Goal: Transaction & Acquisition: Purchase product/service

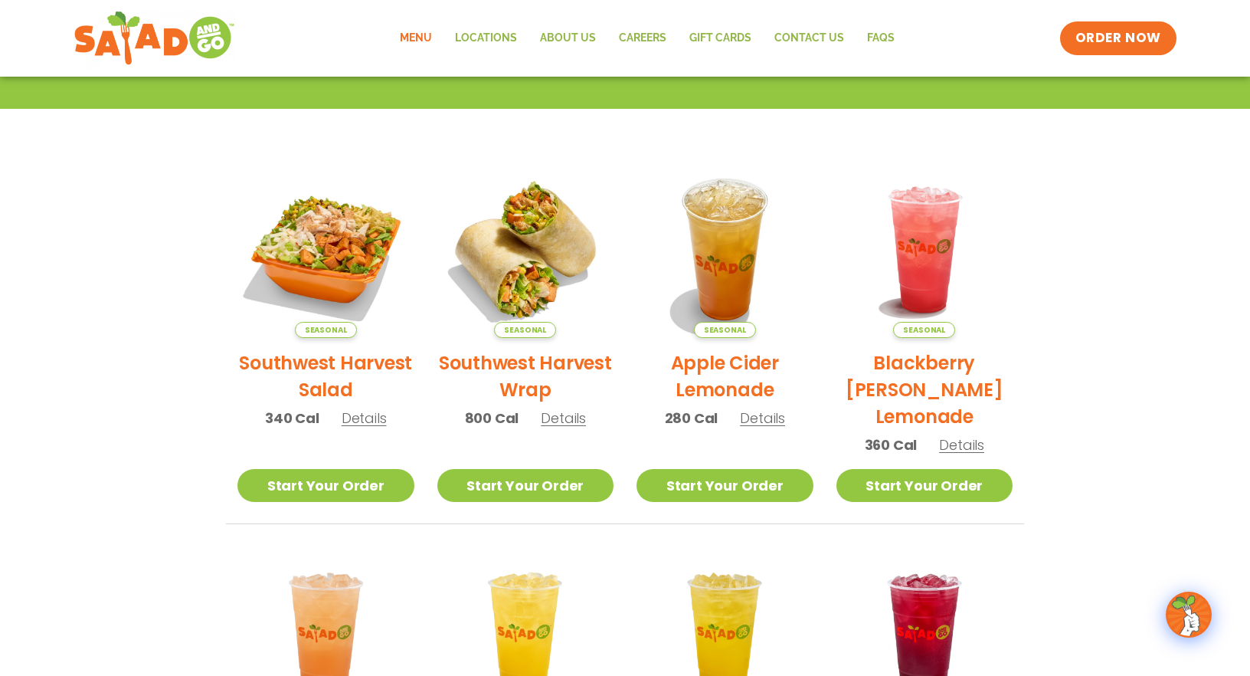
scroll to position [274, 0]
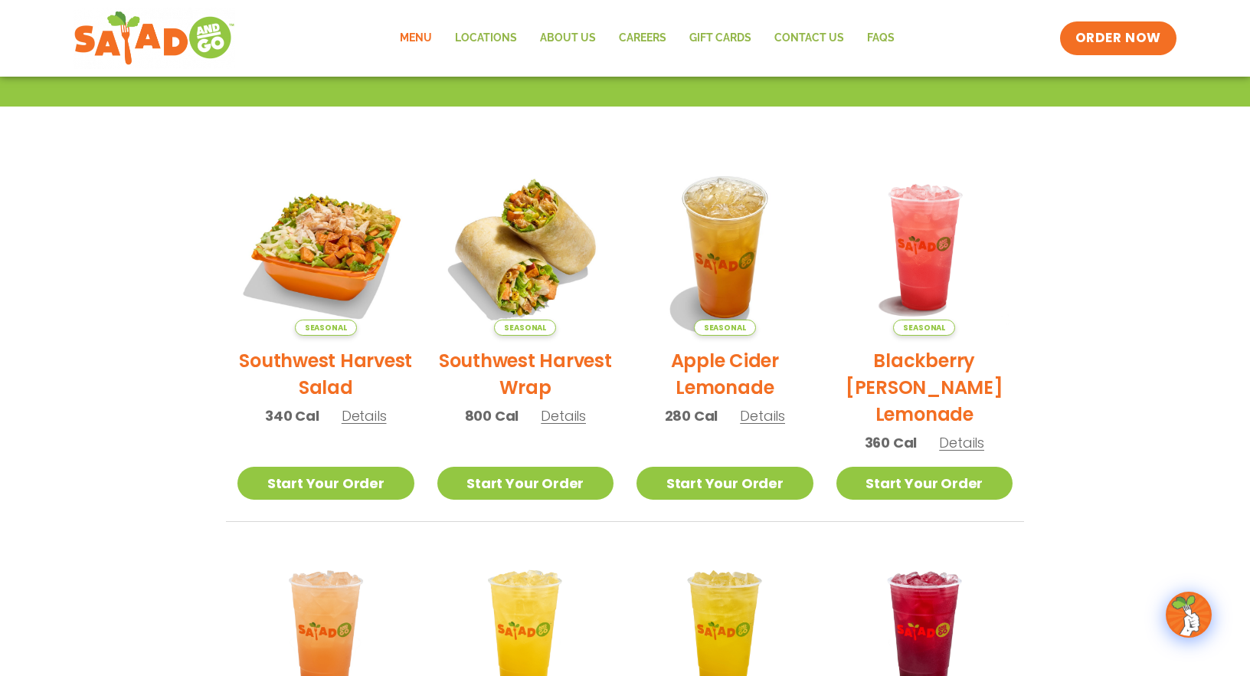
click at [361, 355] on h2 "Southwest Harvest Salad" at bounding box center [325, 374] width 177 height 54
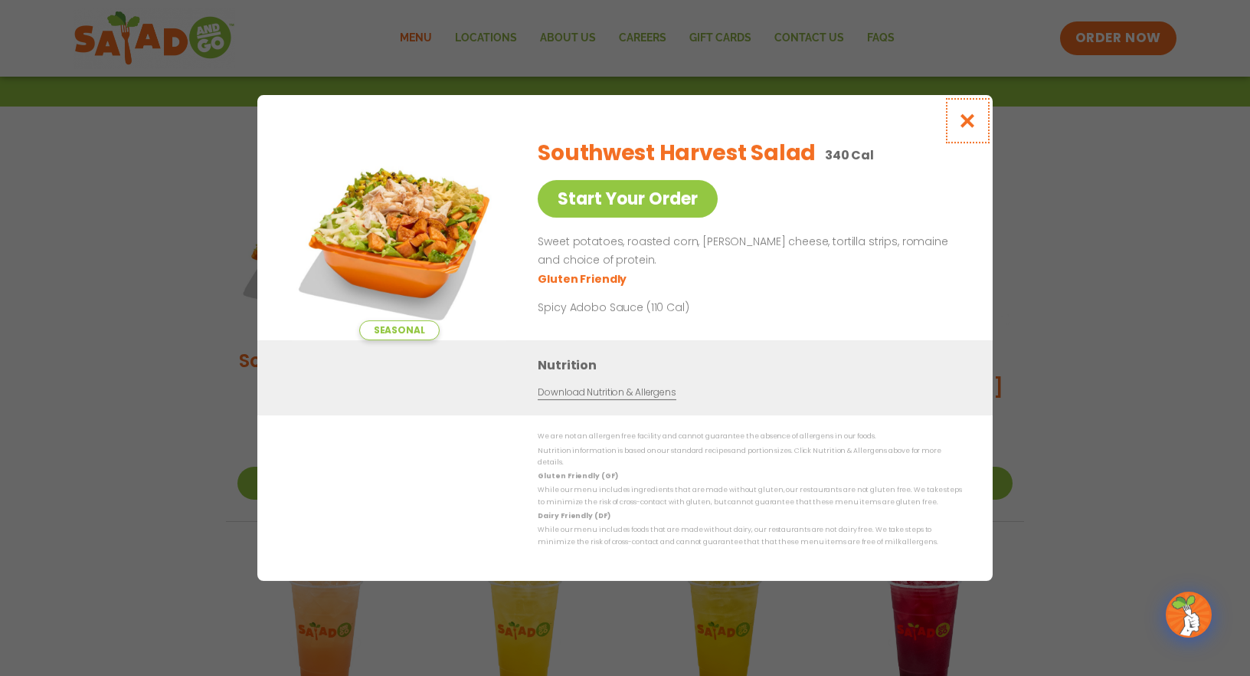
click at [967, 129] on icon "Close modal" at bounding box center [967, 121] width 19 height 16
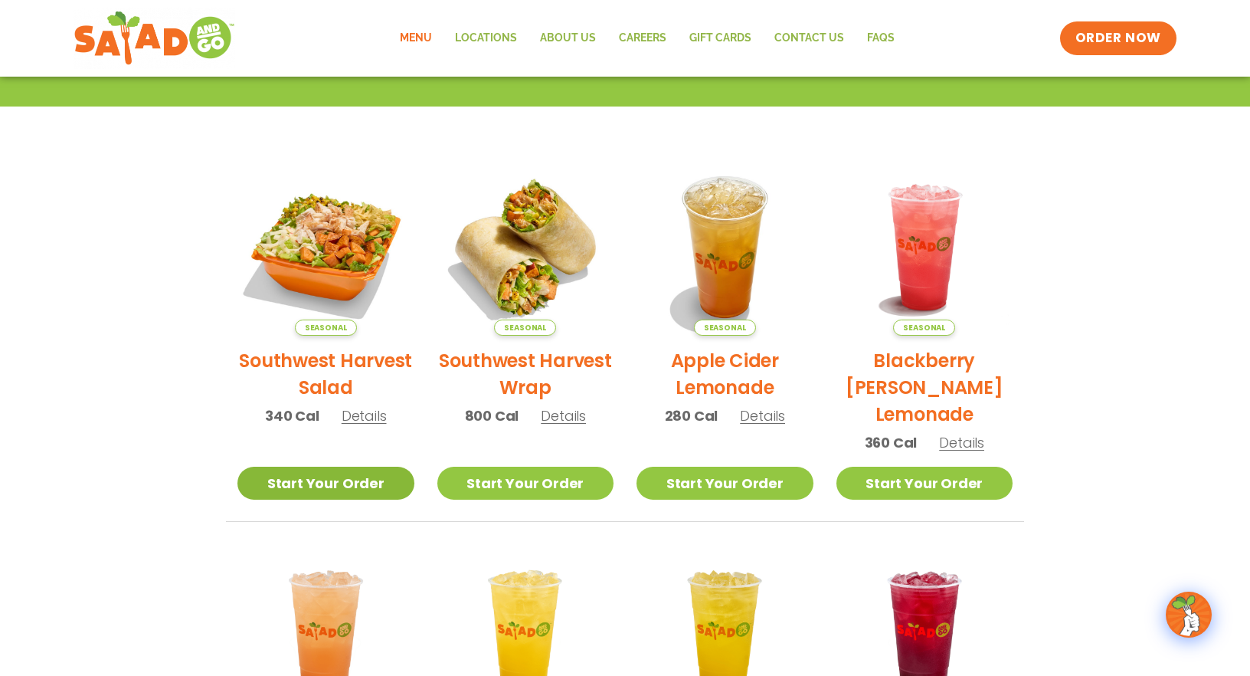
click at [318, 479] on link "Start Your Order" at bounding box center [325, 482] width 177 height 33
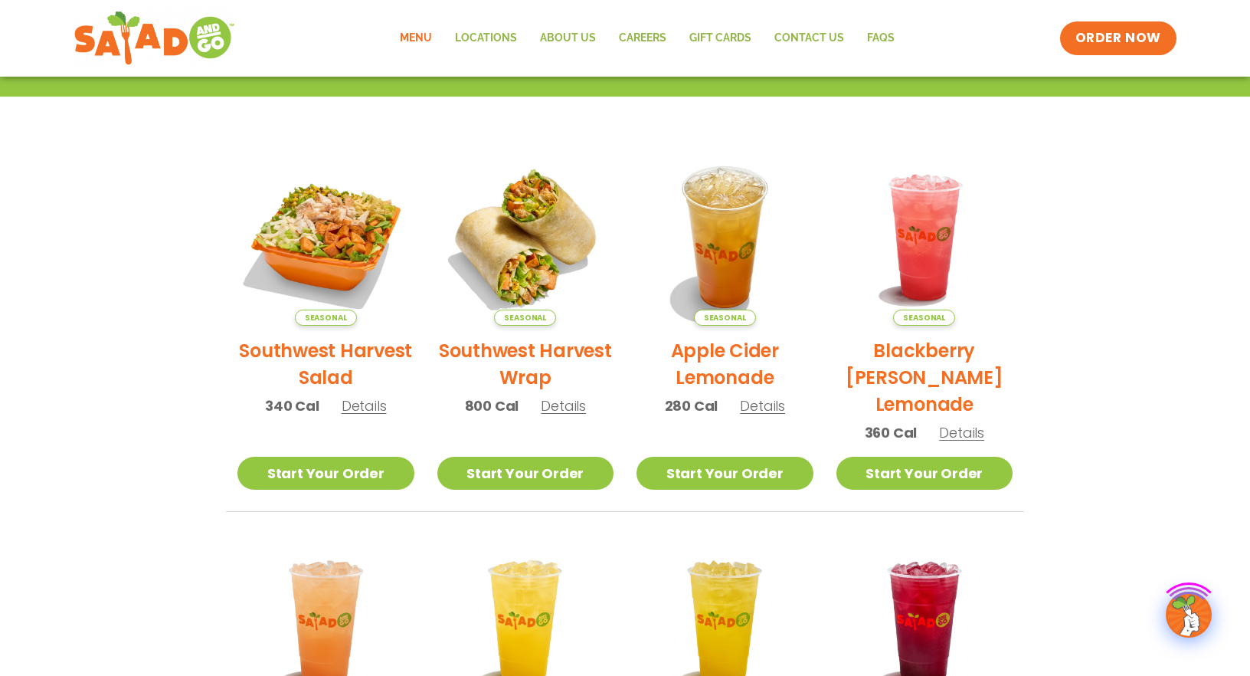
scroll to position [326, 0]
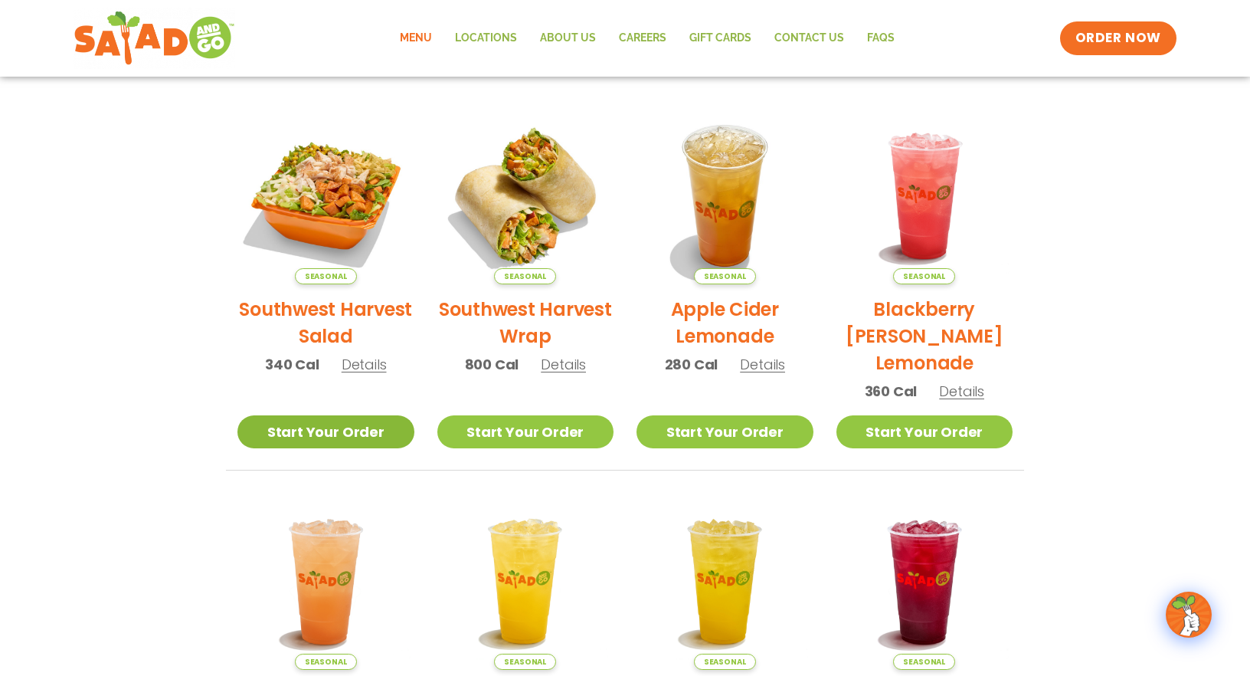
click at [390, 435] on link "Start Your Order" at bounding box center [325, 431] width 177 height 33
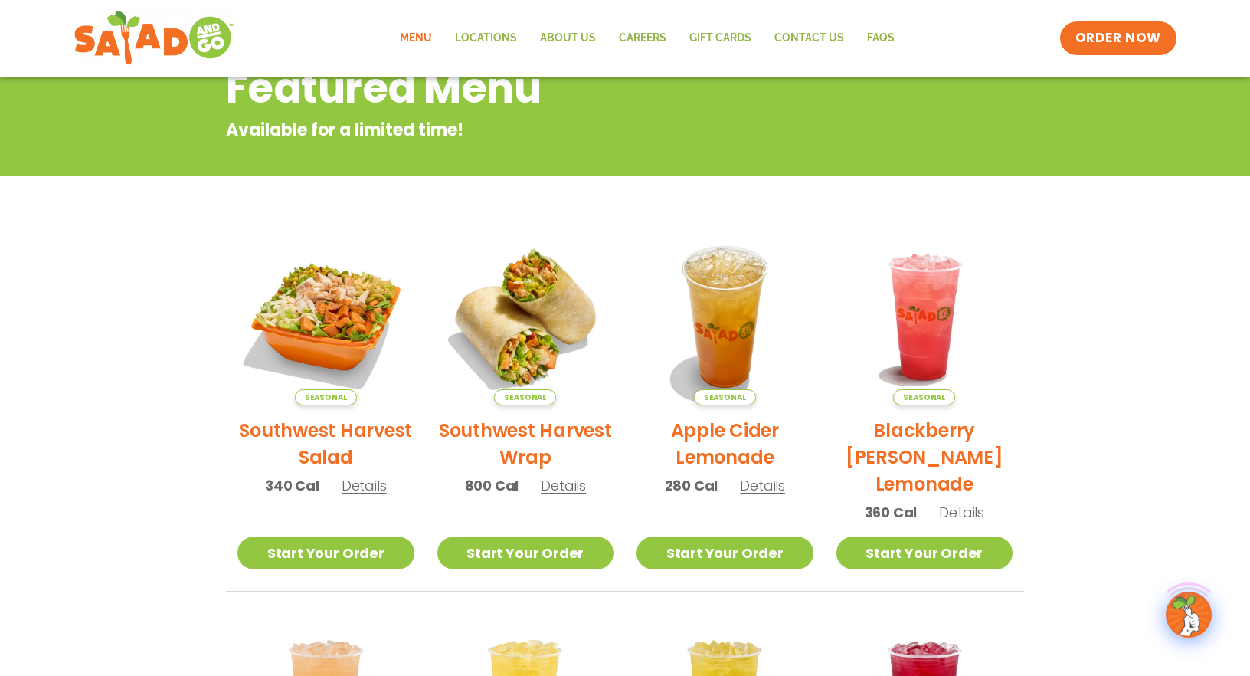
scroll to position [211, 0]
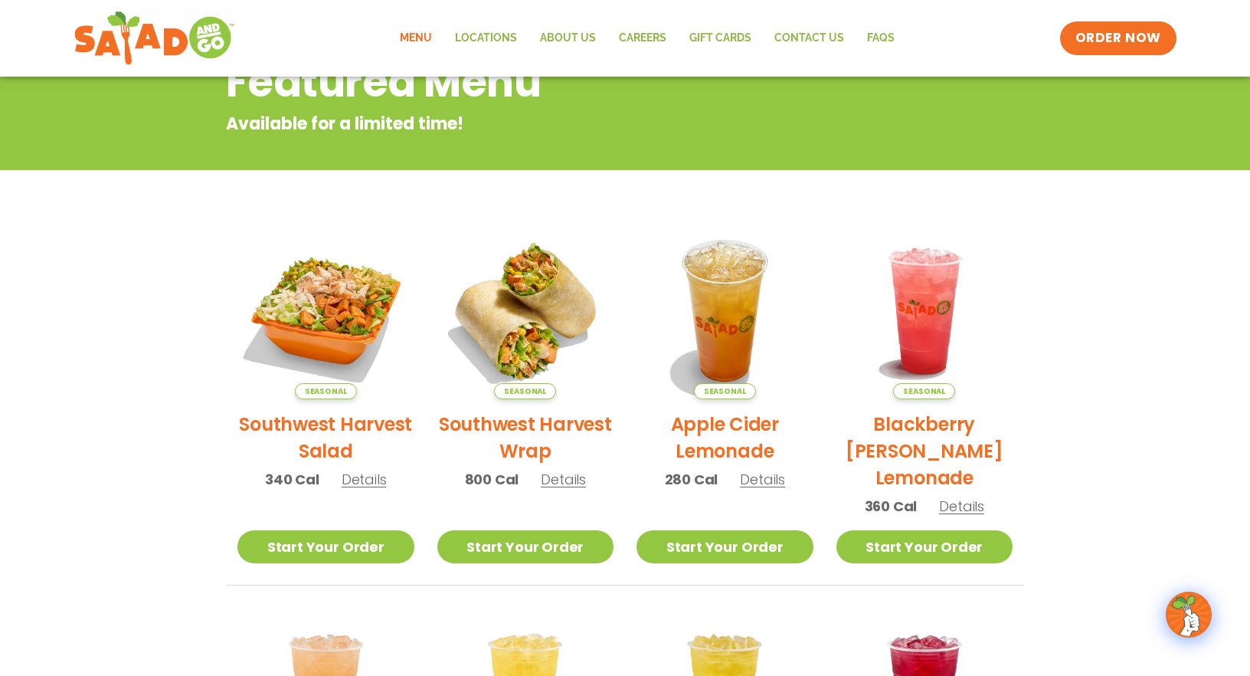
click at [362, 478] on span "Details" at bounding box center [364, 478] width 45 height 19
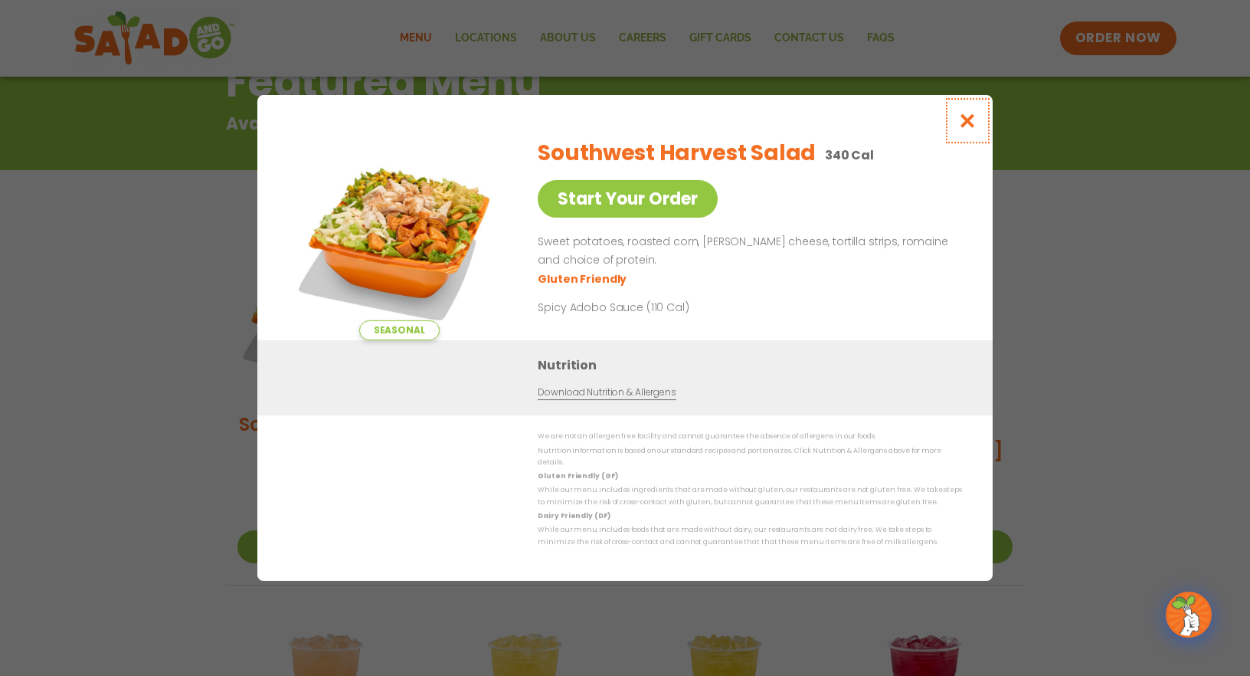
click at [965, 123] on icon "Close modal" at bounding box center [967, 121] width 19 height 16
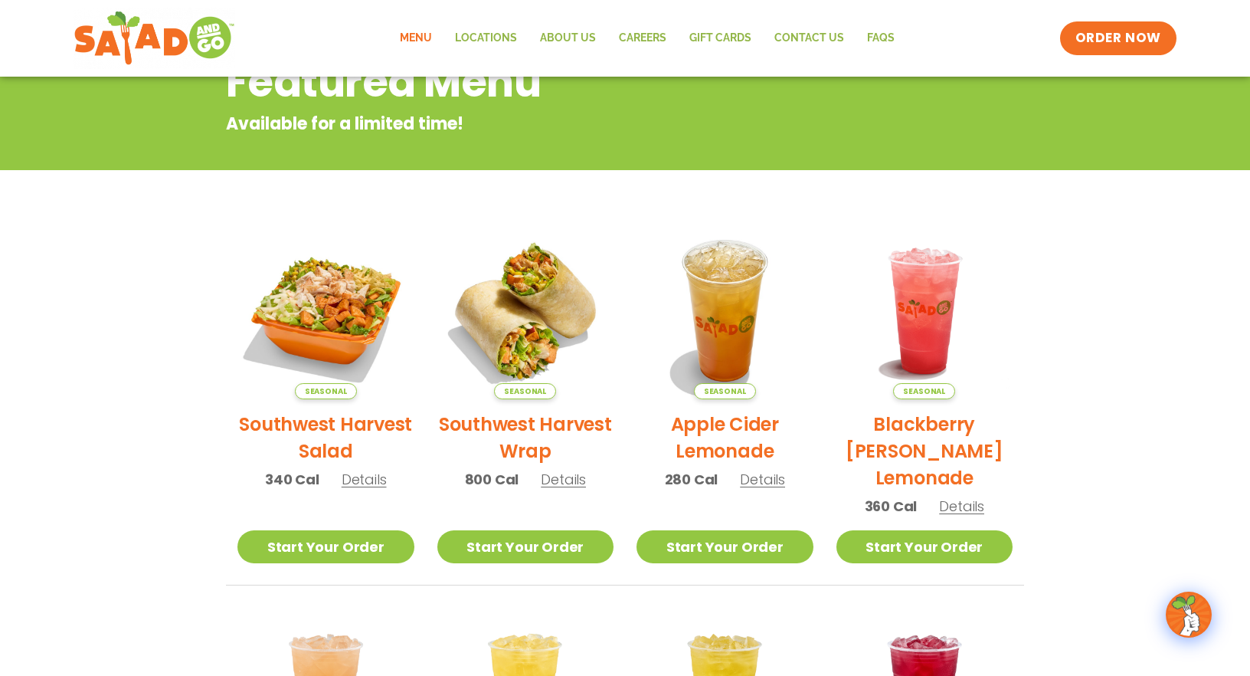
scroll to position [246, 0]
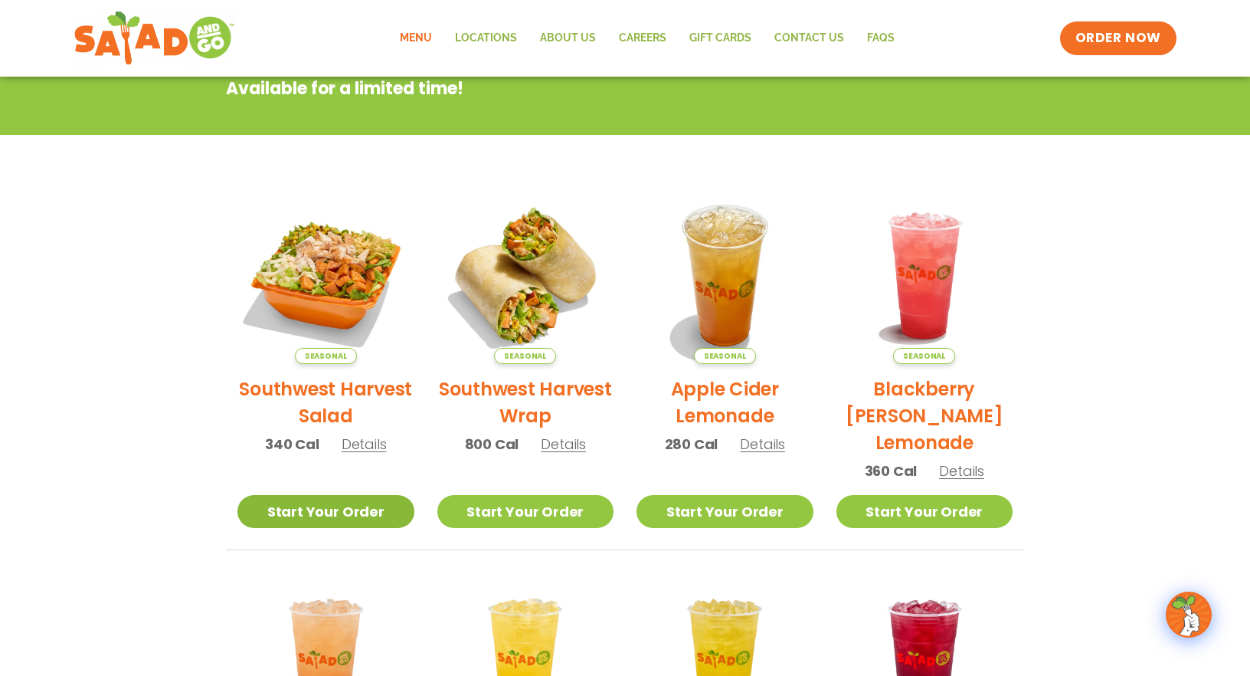
click at [328, 505] on link "Start Your Order" at bounding box center [325, 511] width 177 height 33
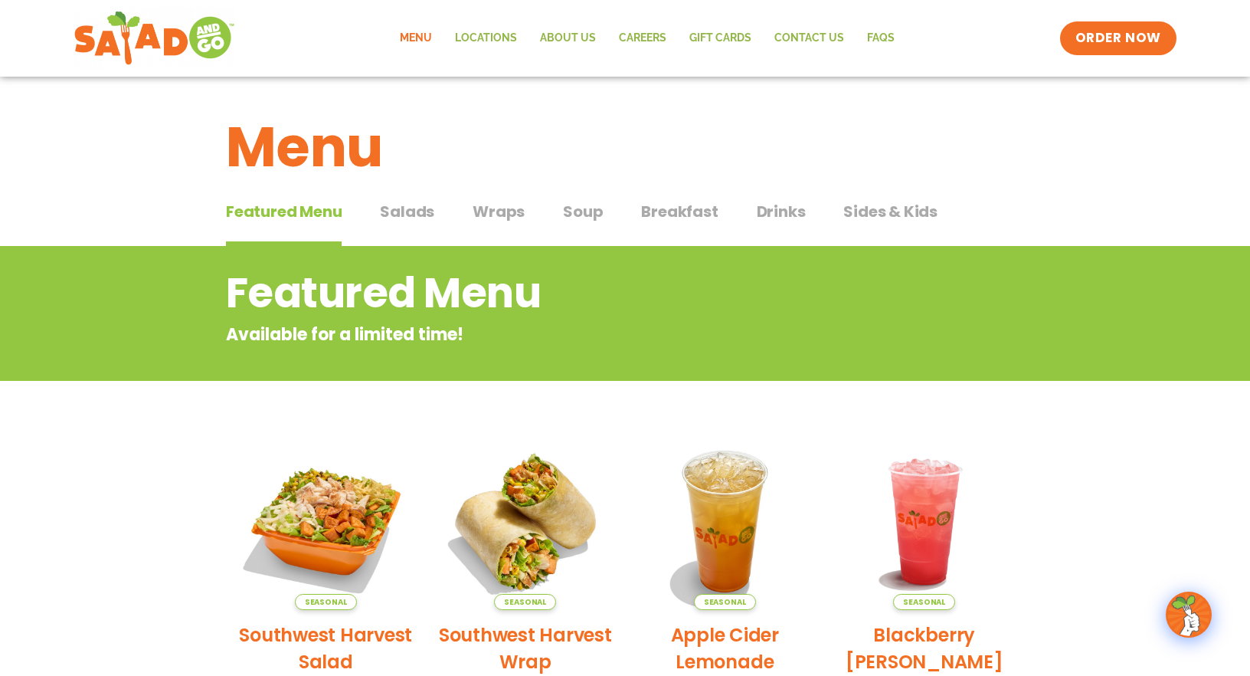
click at [397, 216] on span "Salads" at bounding box center [407, 211] width 54 height 23
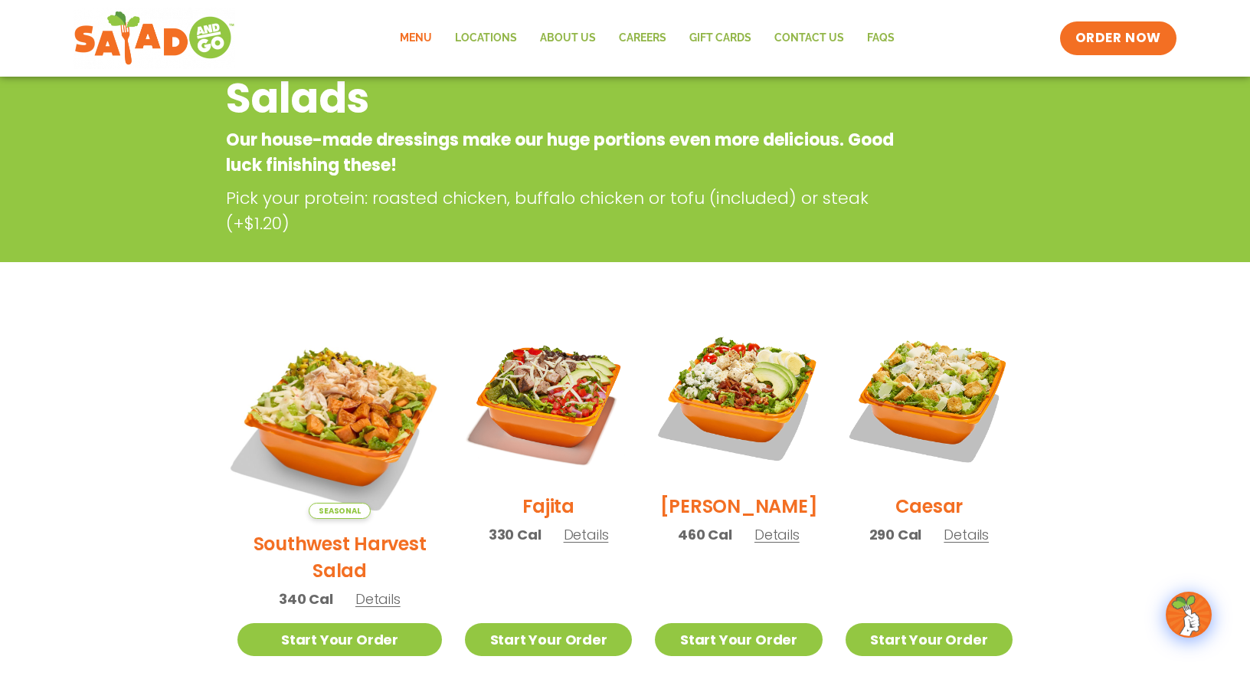
scroll to position [230, 0]
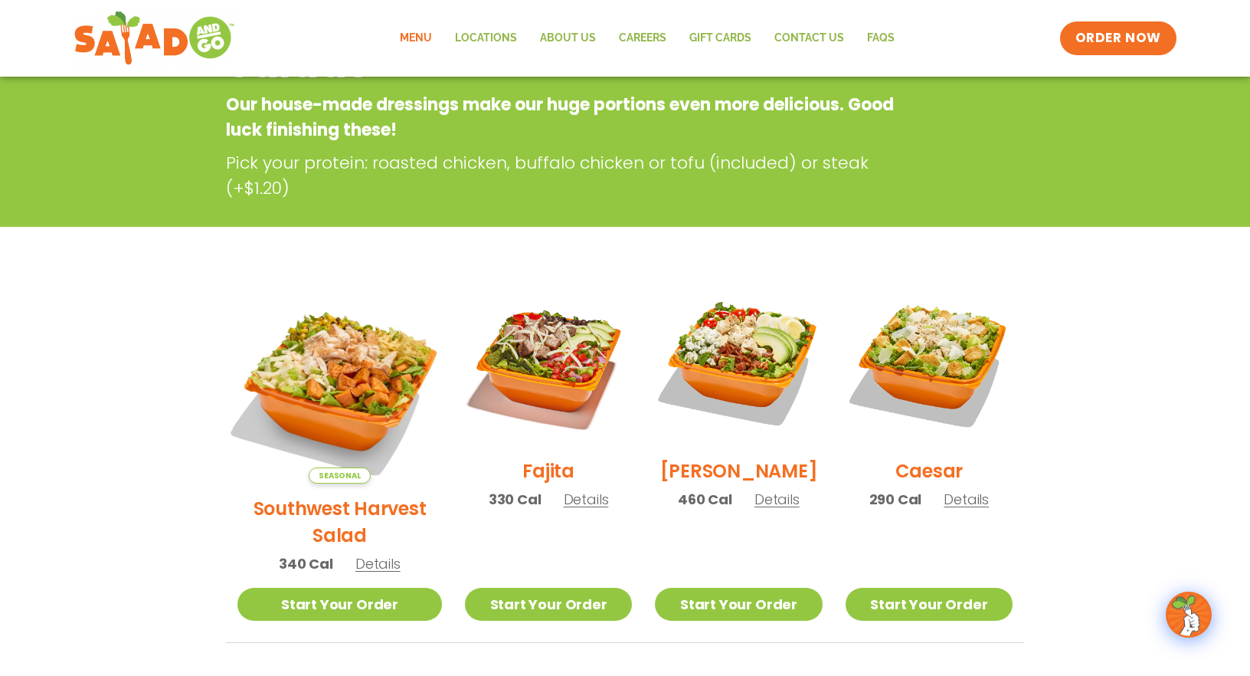
click at [335, 425] on img at bounding box center [340, 381] width 240 height 240
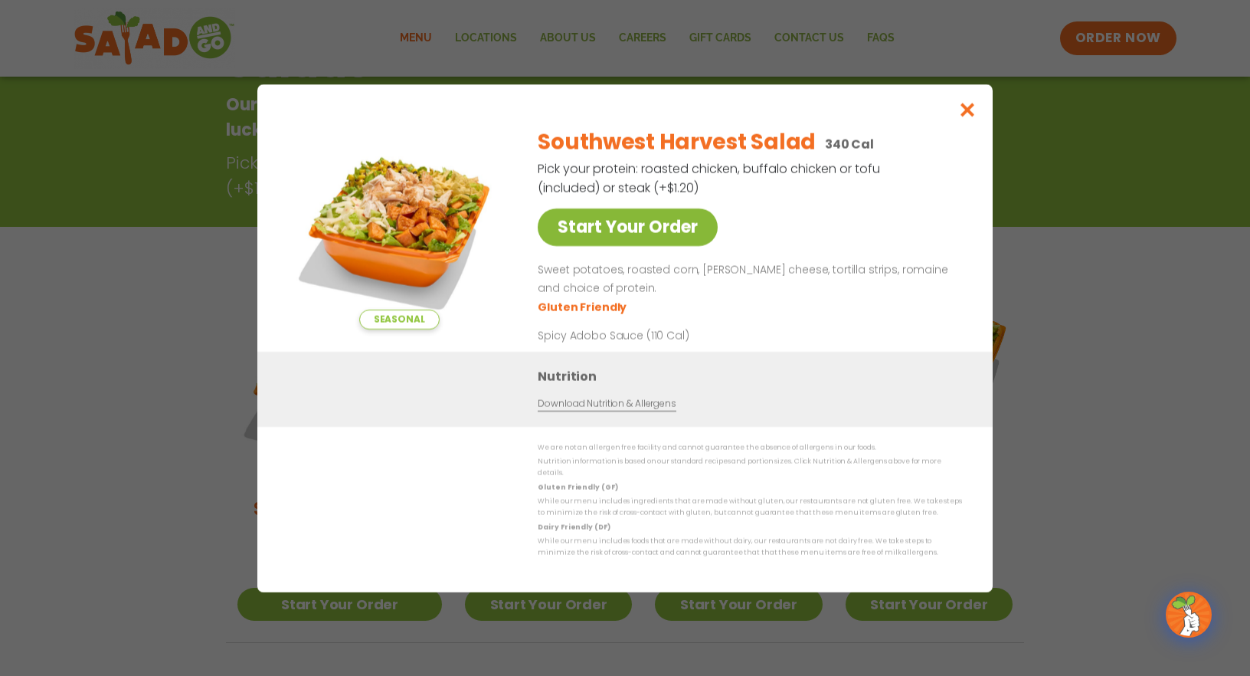
click at [626, 234] on link "Start Your Order" at bounding box center [628, 227] width 180 height 38
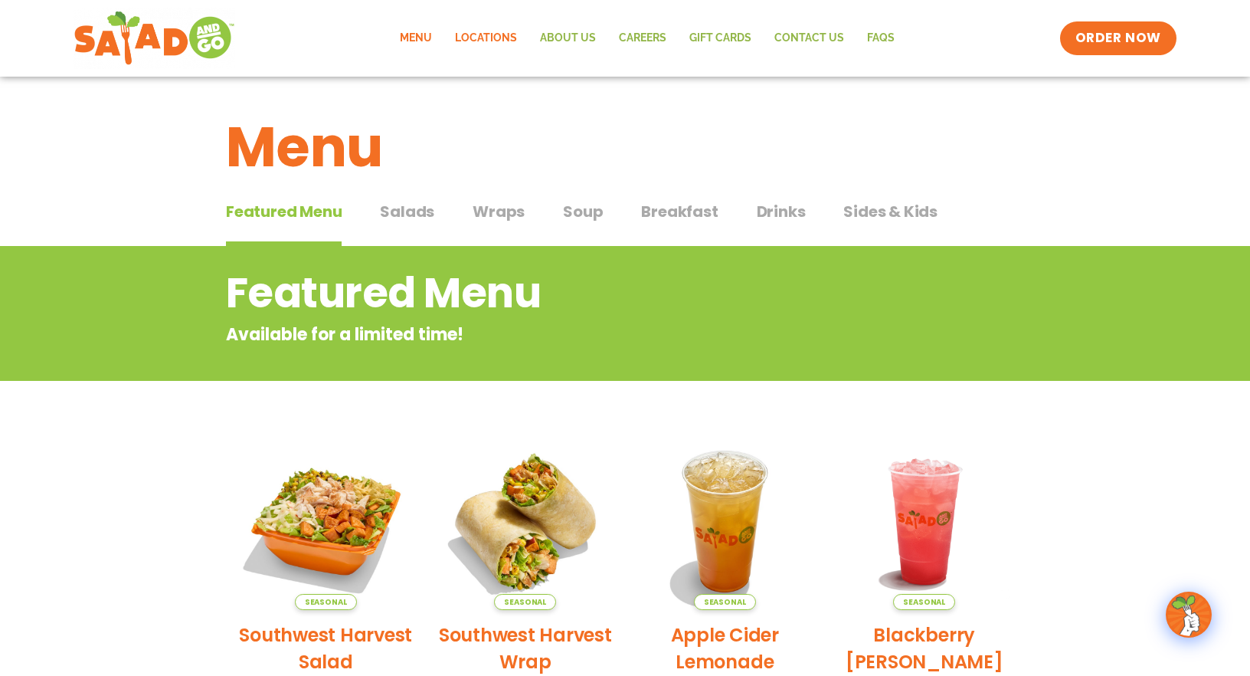
click at [493, 37] on link "Locations" at bounding box center [485, 38] width 85 height 35
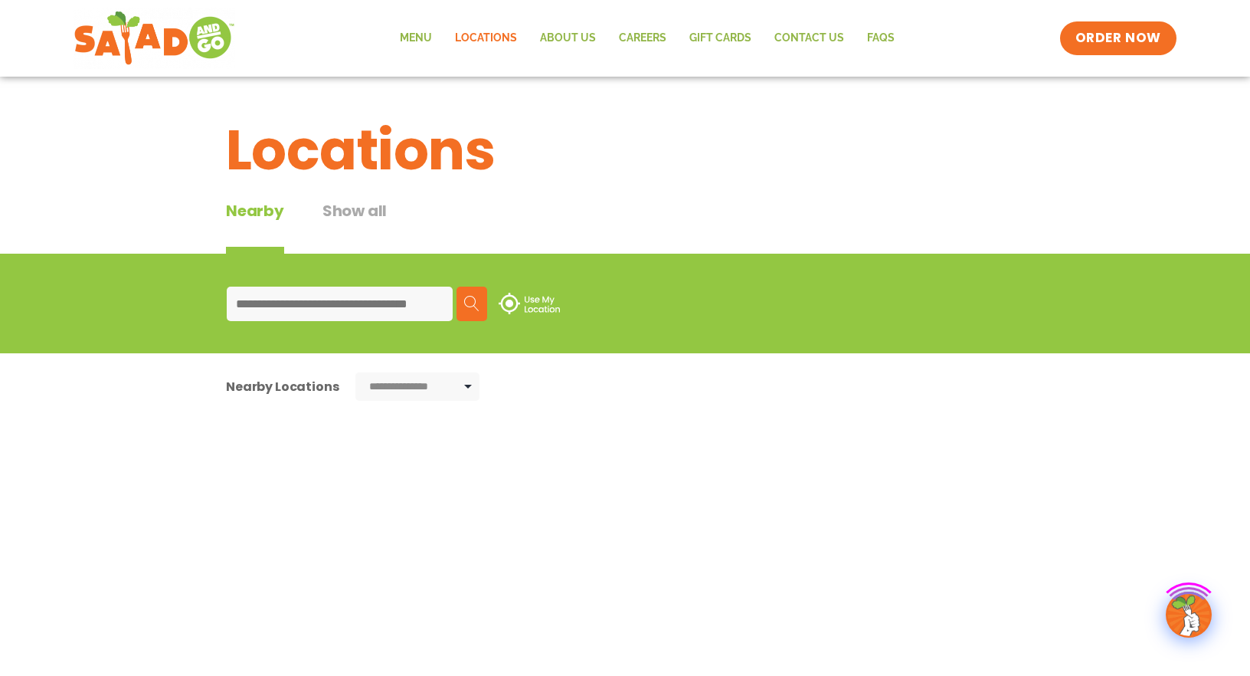
type input "*****"
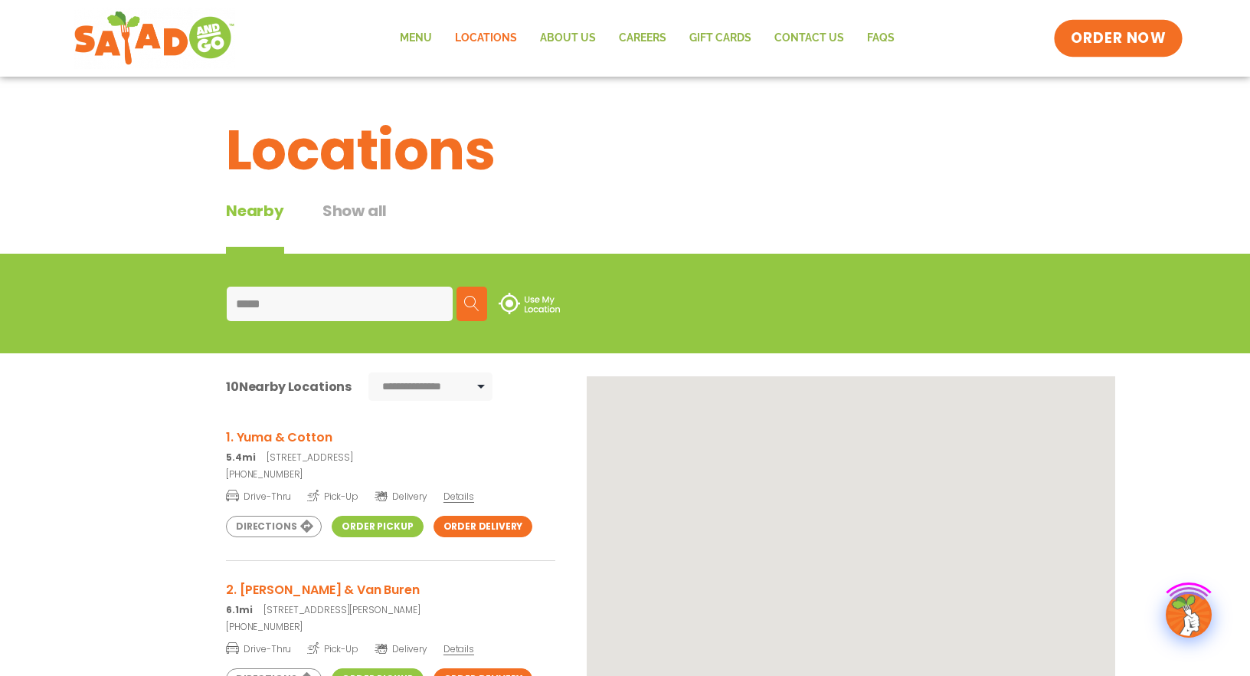
click at [1104, 31] on span "ORDER NOW" at bounding box center [1118, 38] width 95 height 20
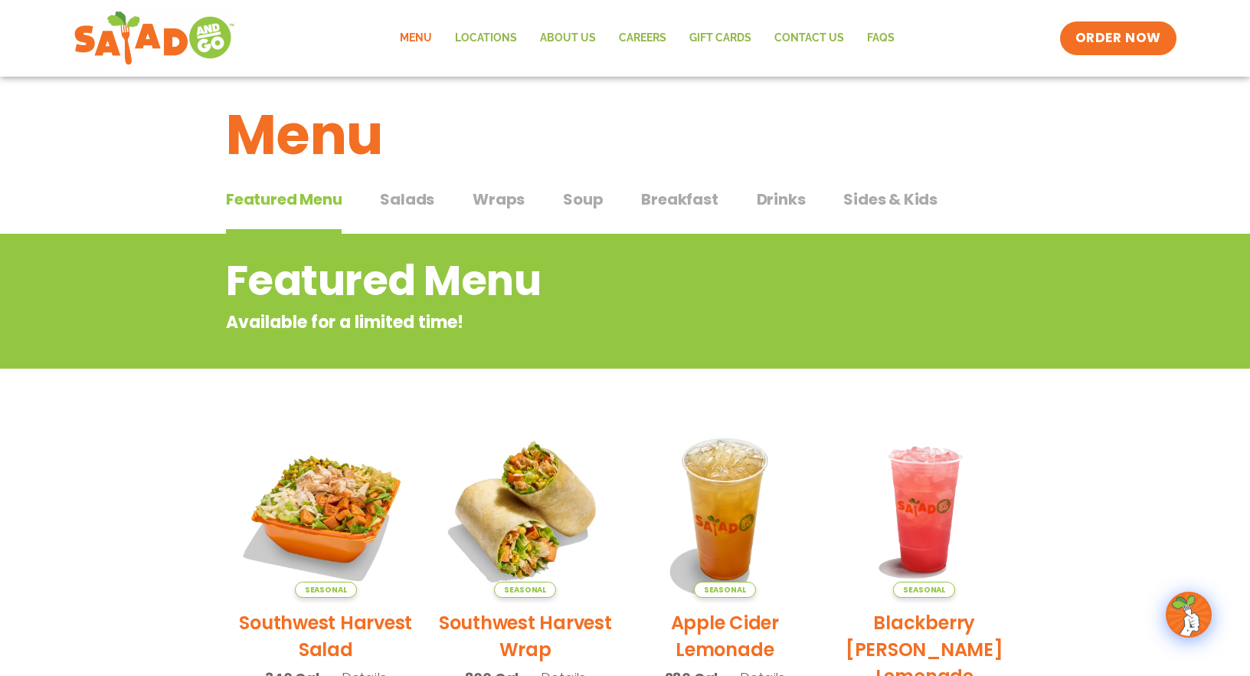
scroll to position [14, 0]
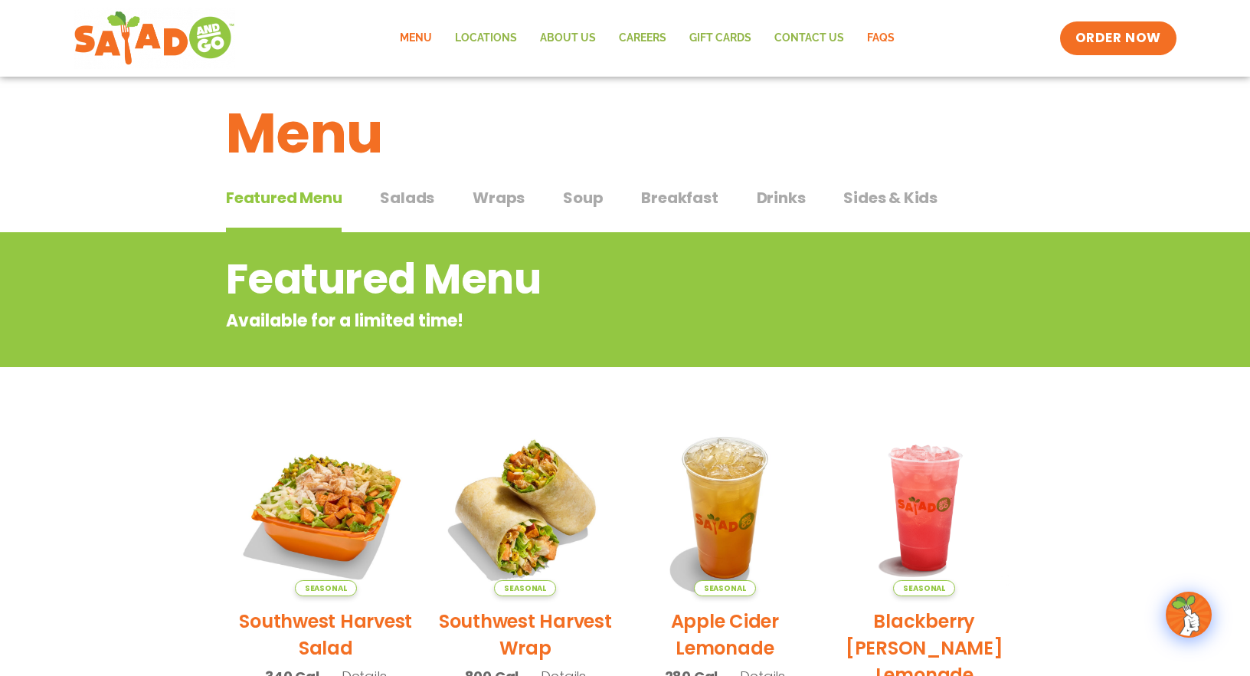
click at [879, 33] on link "FAQs" at bounding box center [881, 38] width 51 height 35
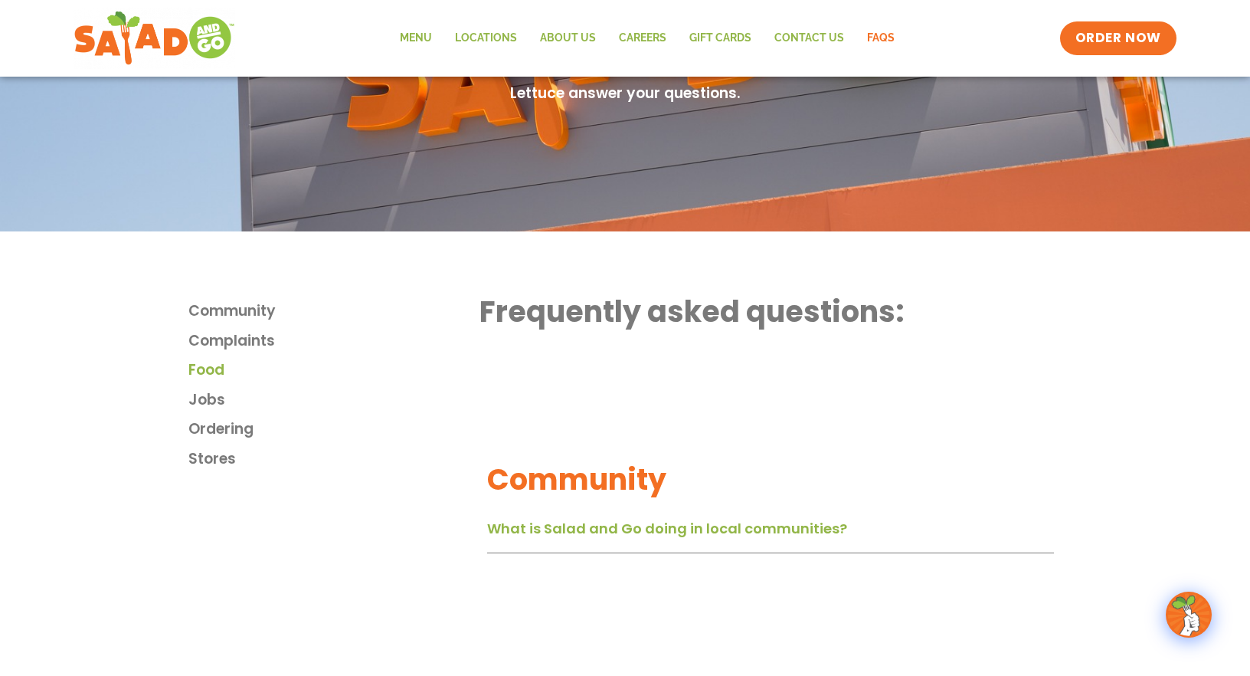
click at [206, 378] on span "Food" at bounding box center [206, 370] width 36 height 22
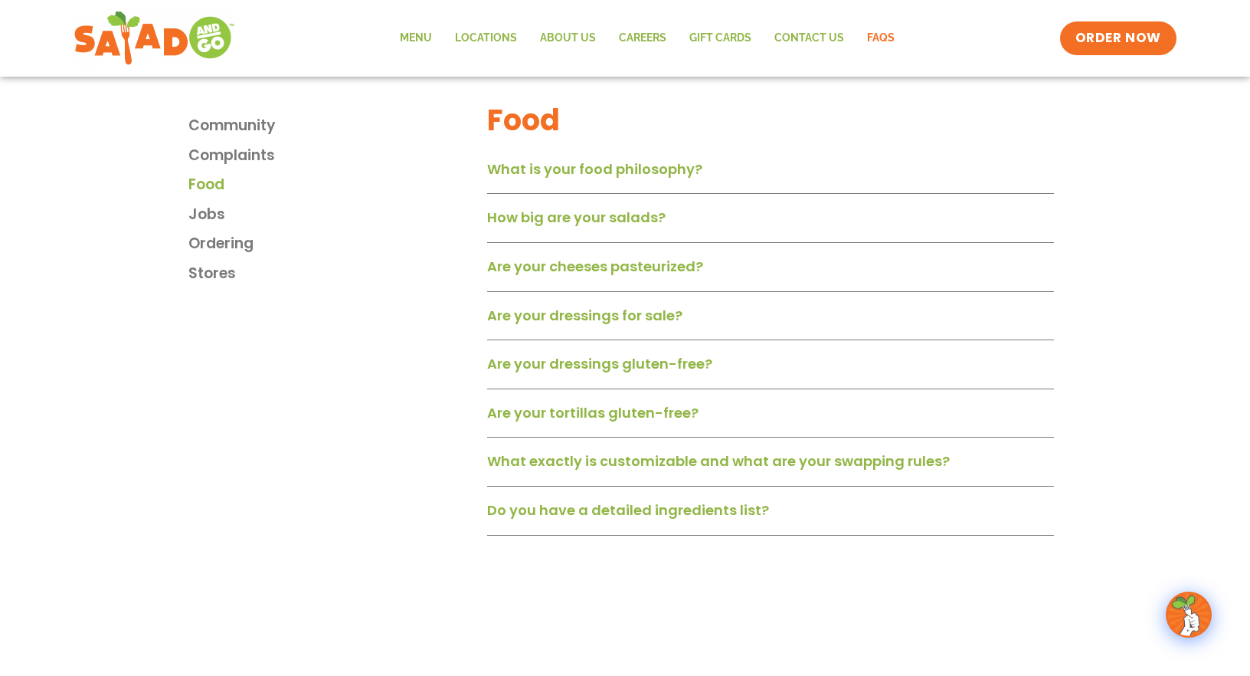
scroll to position [1039, 0]
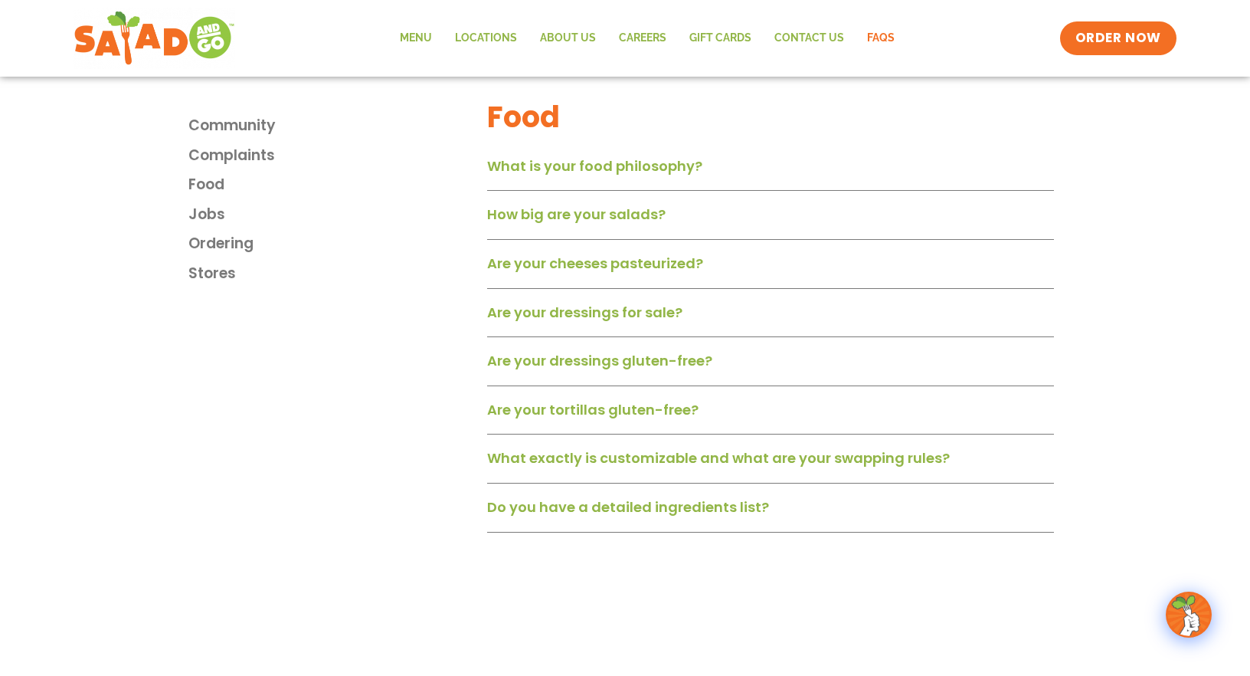
click at [543, 516] on link "Do you have a detailed ingredients list?" at bounding box center [628, 506] width 282 height 19
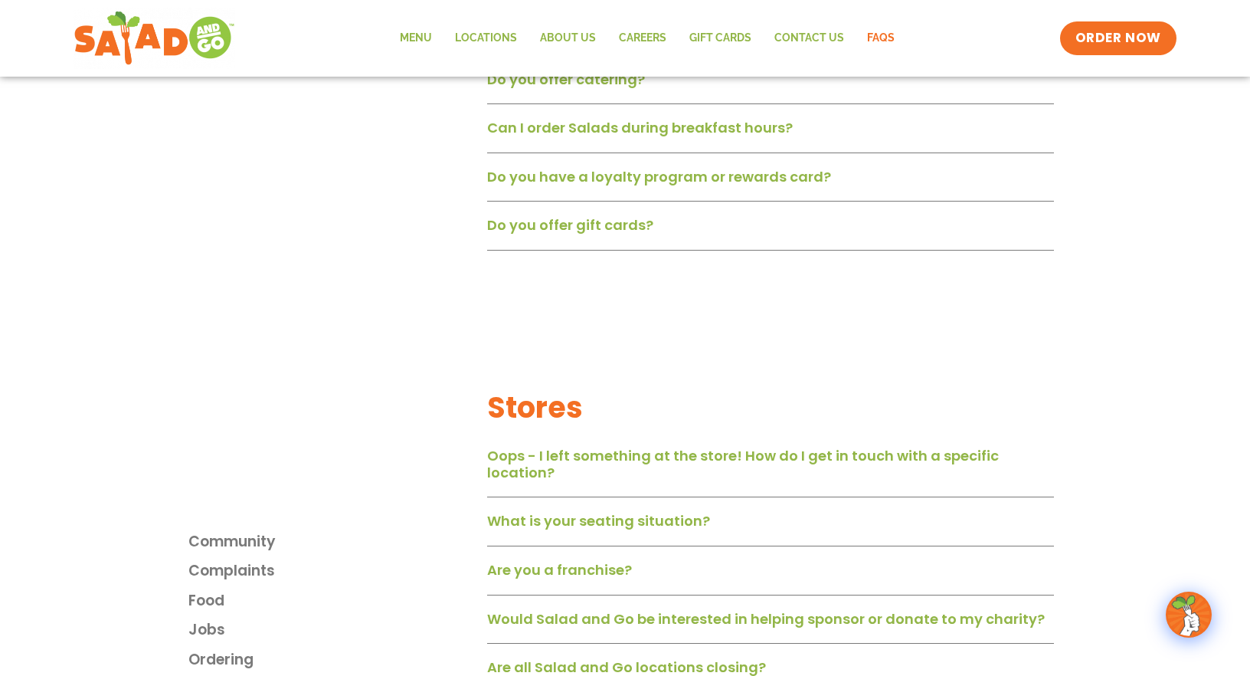
scroll to position [2731, 0]
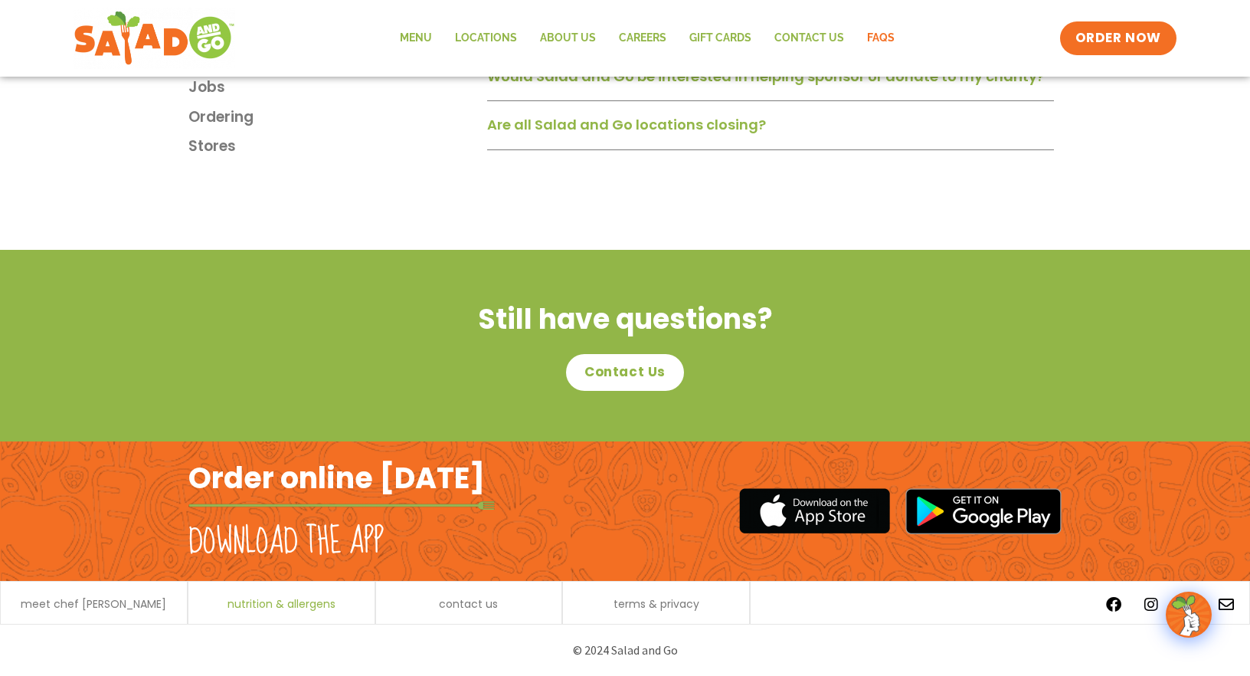
click at [273, 601] on span "nutrition & allergens" at bounding box center [281, 603] width 108 height 11
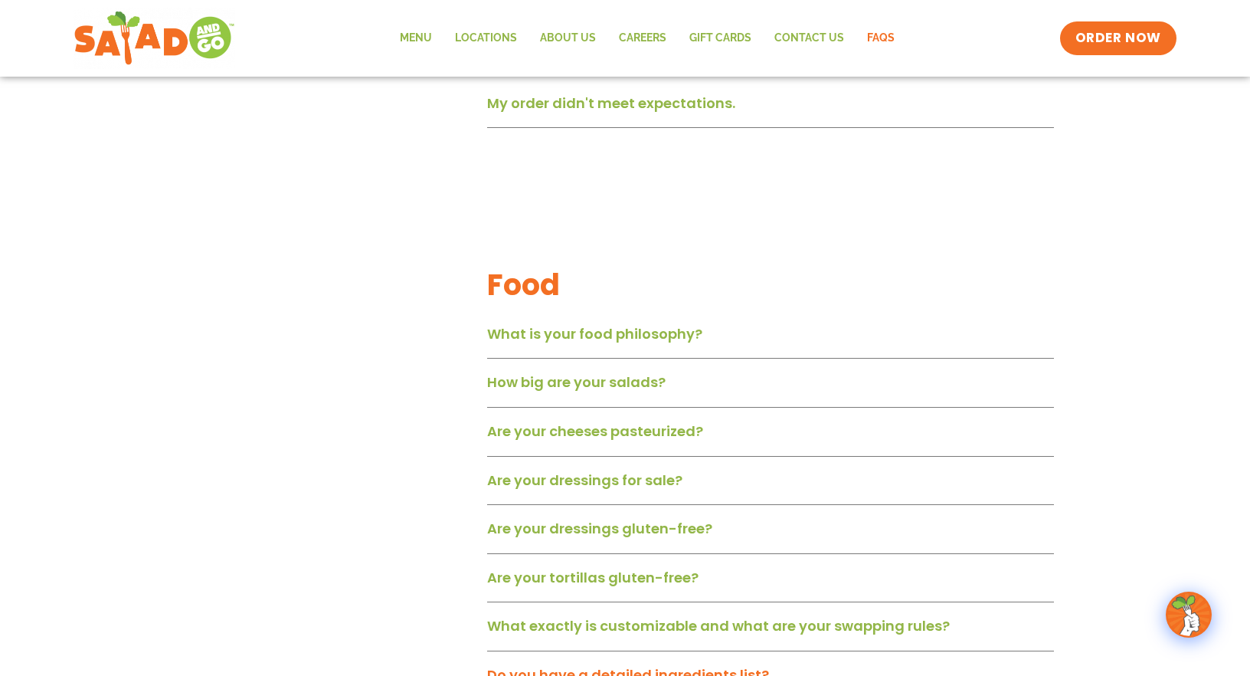
scroll to position [0, 0]
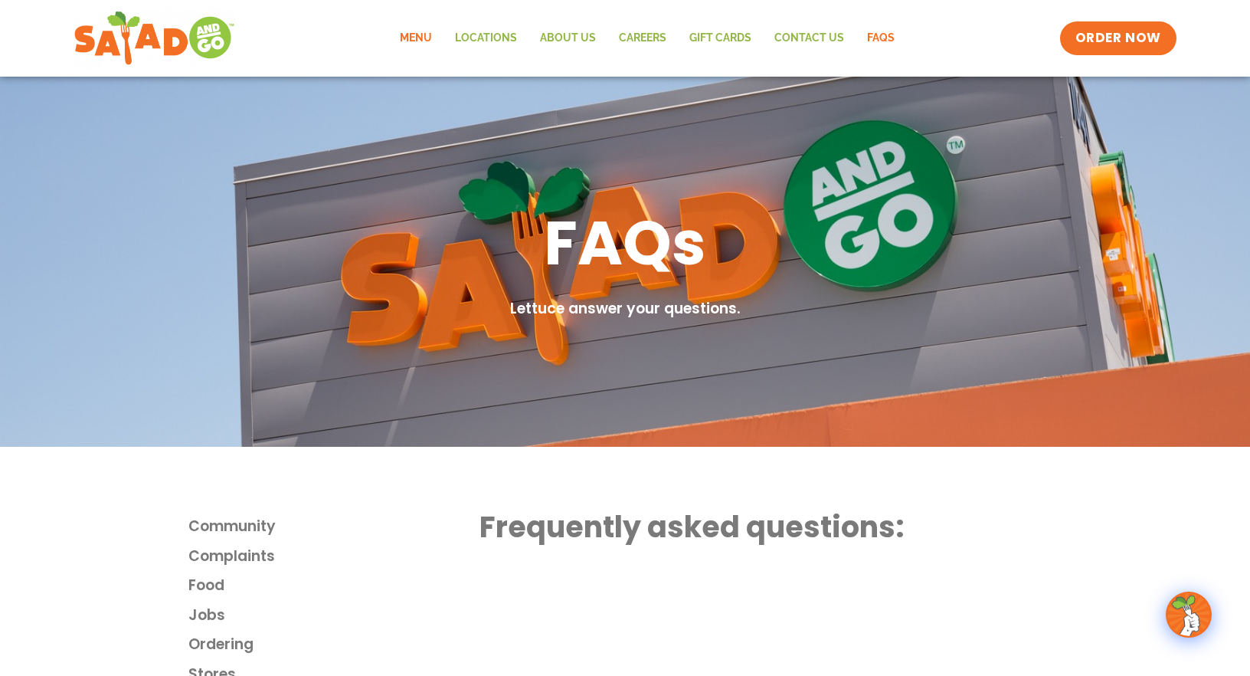
click at [420, 34] on link "Menu" at bounding box center [415, 38] width 55 height 35
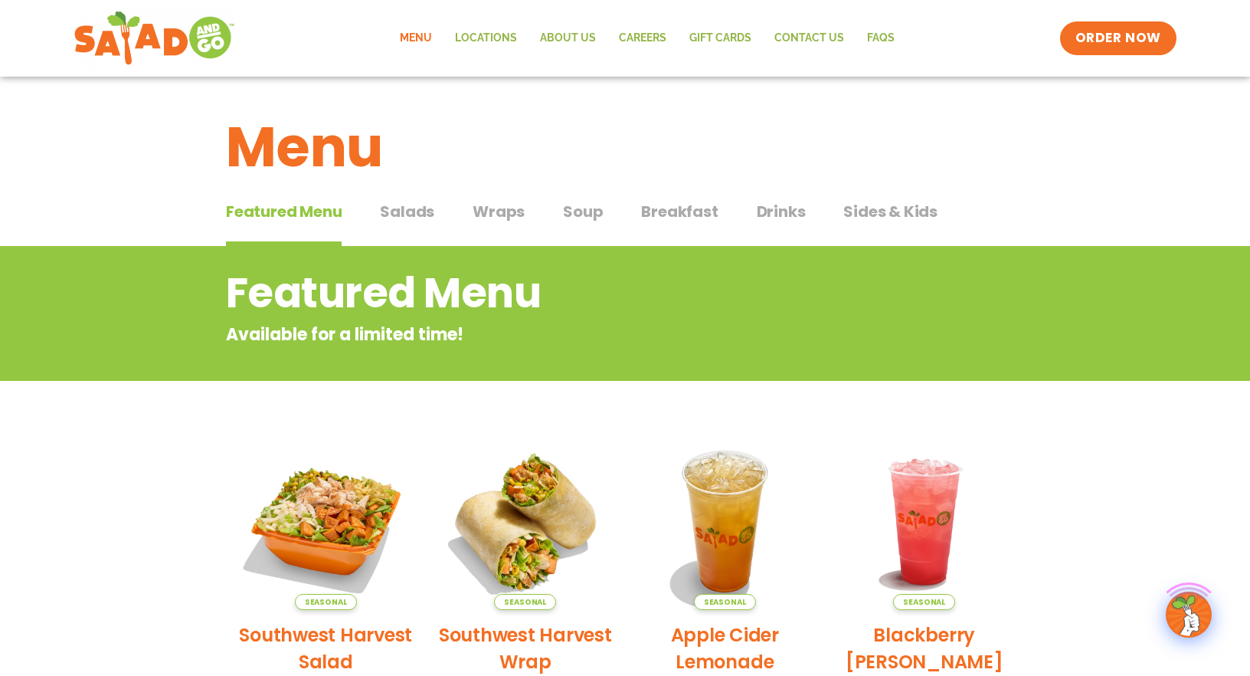
scroll to position [424, 0]
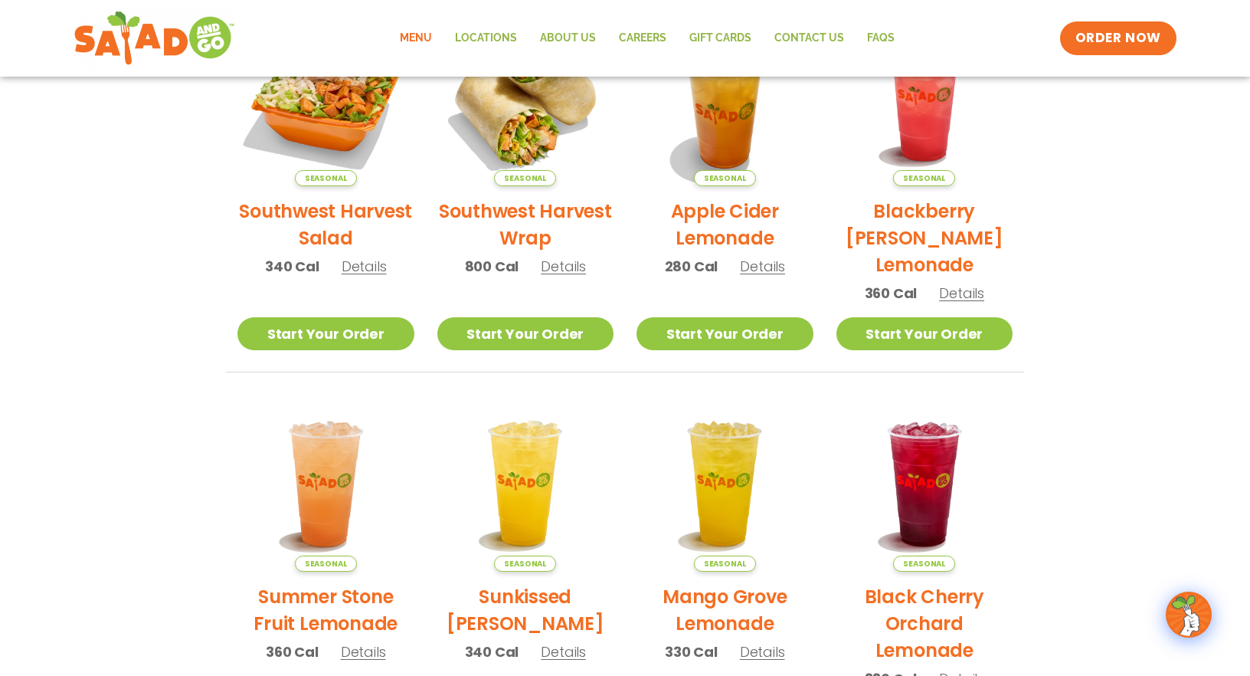
click at [308, 212] on h2 "Southwest Harvest Salad" at bounding box center [325, 225] width 177 height 54
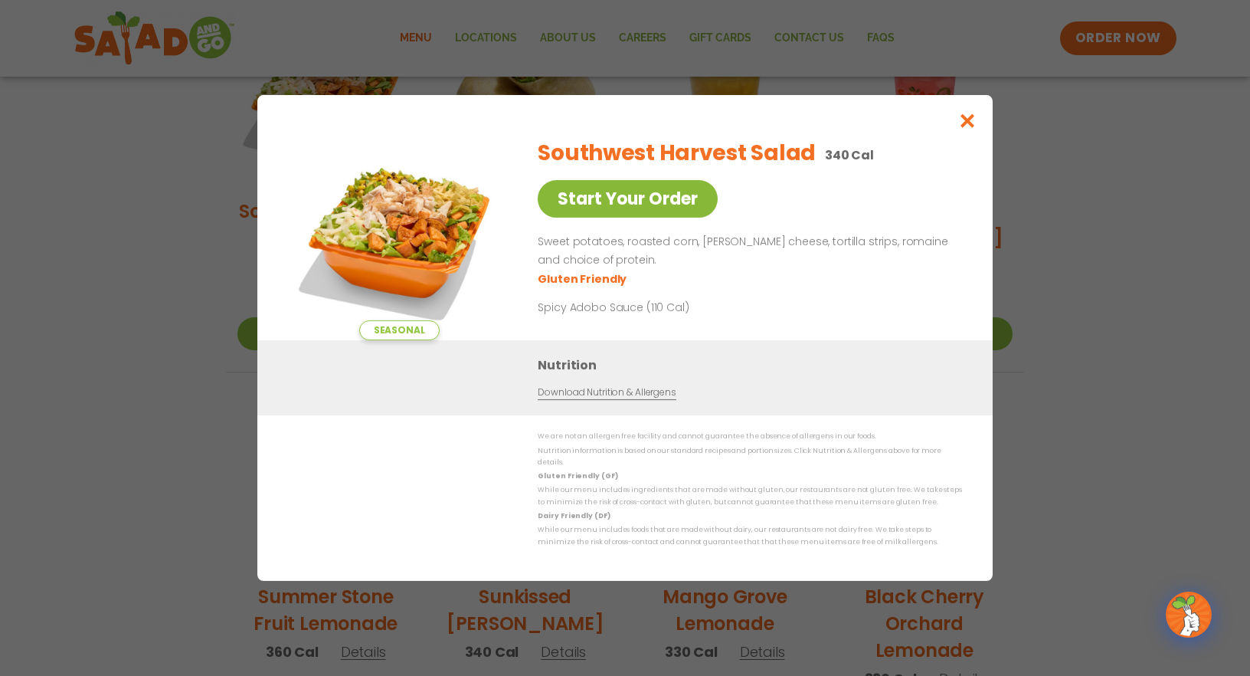
click at [672, 218] on link "Start Your Order" at bounding box center [628, 199] width 180 height 38
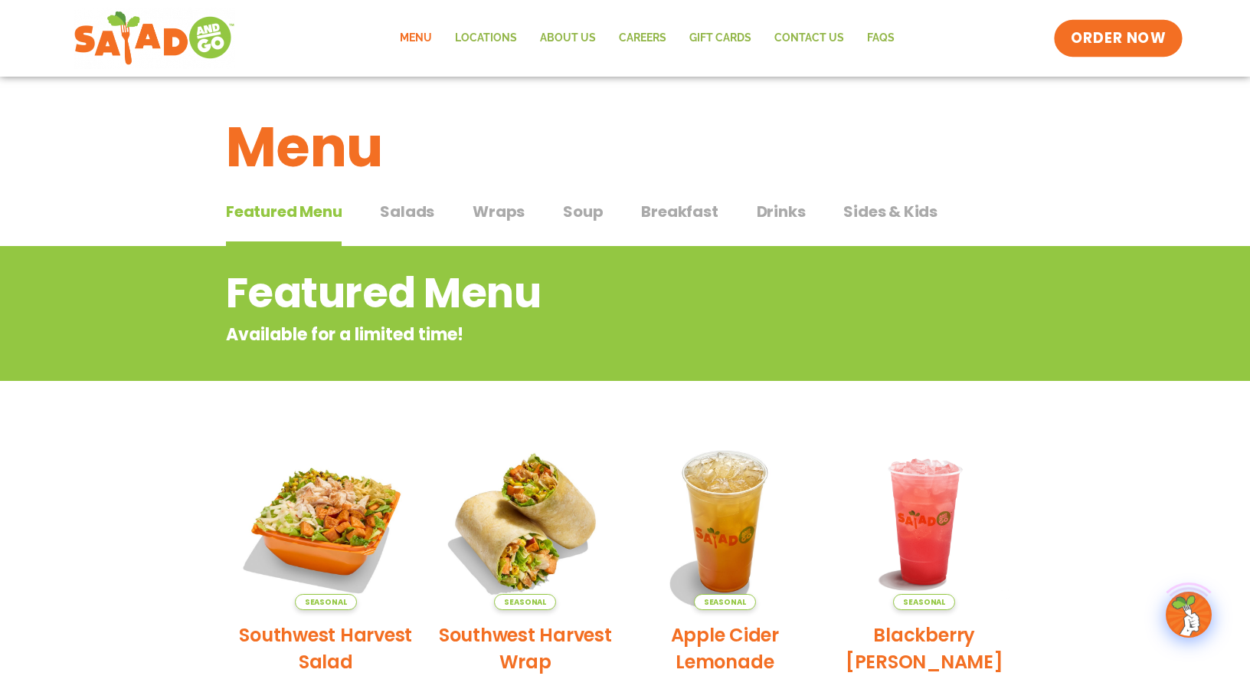
click at [1117, 40] on span "ORDER NOW" at bounding box center [1118, 38] width 95 height 20
